Goal: Information Seeking & Learning: Find specific fact

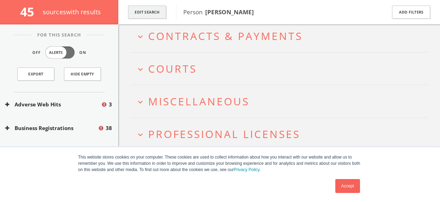
click at [158, 13] on button "Edit Search" at bounding box center [147, 13] width 38 height 14
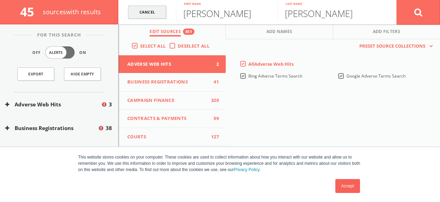
drag, startPoint x: 219, startPoint y: 15, endPoint x: 145, endPoint y: 15, distance: 73.1
click at [146, 15] on form "Cancel [PERSON_NAME] First name [PERSON_NAME] Last name Cancel" at bounding box center [279, 12] width 322 height 24
paste input "[PERSON_NAME]"
type input "[PERSON_NAME]"
drag, startPoint x: 323, startPoint y: 15, endPoint x: 241, endPoint y: 15, distance: 82.5
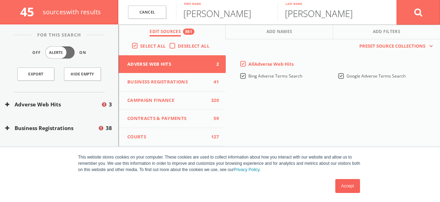
click at [246, 15] on form "Cancel [PERSON_NAME] First name [PERSON_NAME] Last name Cancel" at bounding box center [279, 12] width 322 height 24
paste input "[PERSON_NAME]"
drag, startPoint x: 315, startPoint y: 14, endPoint x: 236, endPoint y: 13, distance: 79.4
click at [257, 13] on form "Cancel [PERSON_NAME] First name [PERSON_NAME] Last name Cancel" at bounding box center [279, 12] width 322 height 24
type input "[PERSON_NAME]"
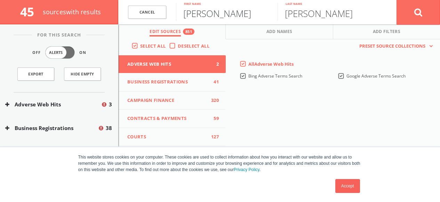
drag, startPoint x: 212, startPoint y: 13, endPoint x: 278, endPoint y: 13, distance: 66.5
click at [273, 13] on input "[PERSON_NAME]" at bounding box center [227, 12] width 102 height 18
type input "[PERSON_NAME]"
click at [322, 14] on input "[PERSON_NAME]" at bounding box center [329, 12] width 102 height 18
click at [417, 18] on button at bounding box center [419, 12] width 44 height 25
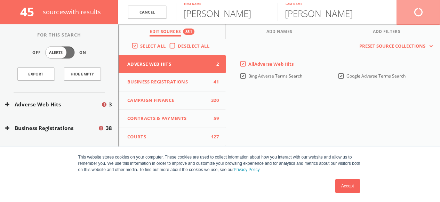
scroll to position [40, 0]
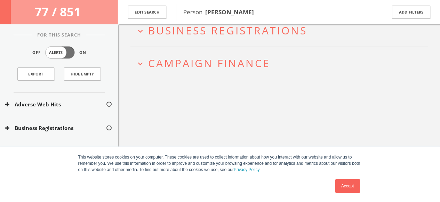
click at [349, 187] on link "Accept" at bounding box center [348, 186] width 25 height 14
